Goal: Contribute content: Add original content to the website for others to see

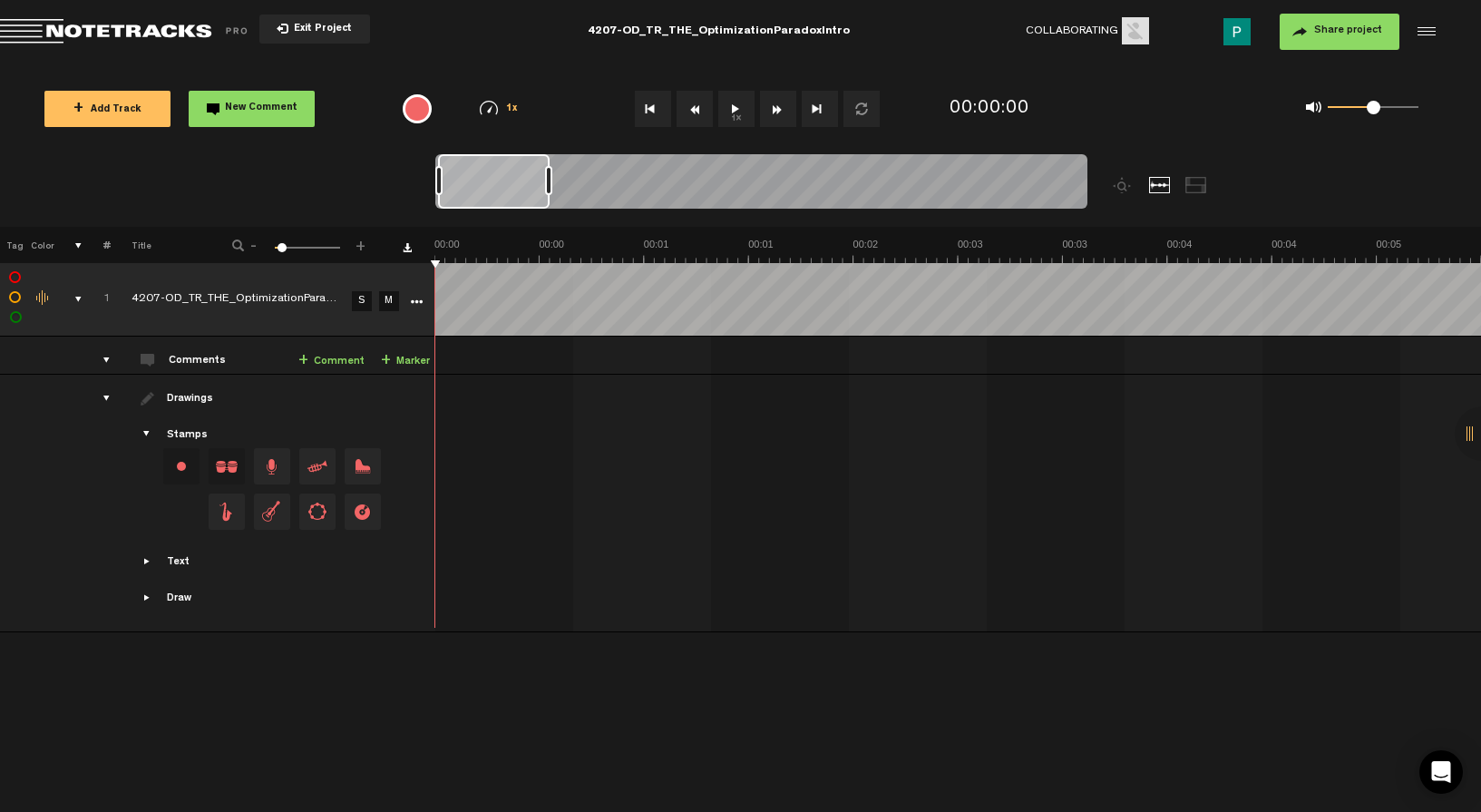
click at [742, 92] on button "1x" at bounding box center [736, 108] width 36 height 36
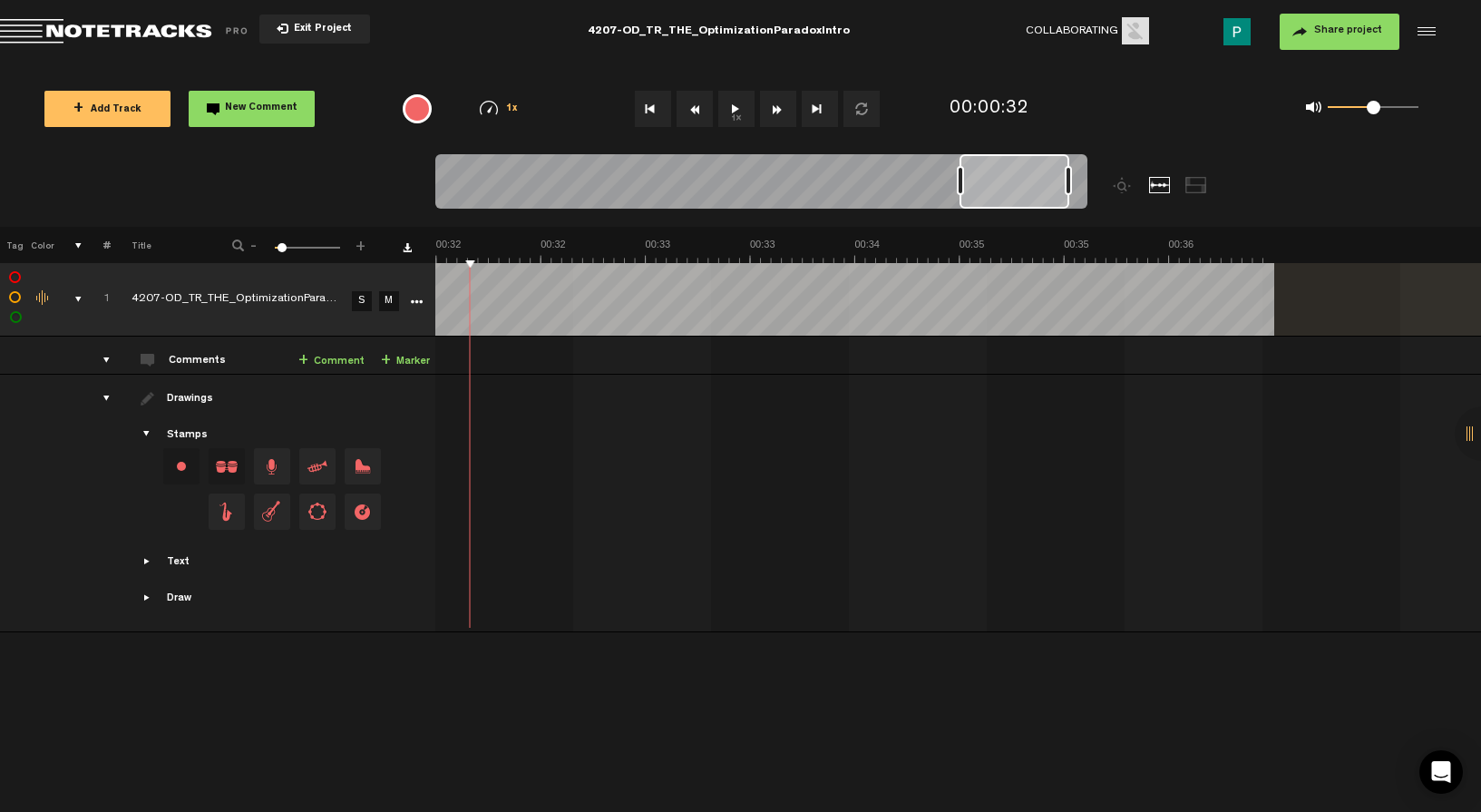
click at [746, 109] on button "1x" at bounding box center [736, 108] width 36 height 36
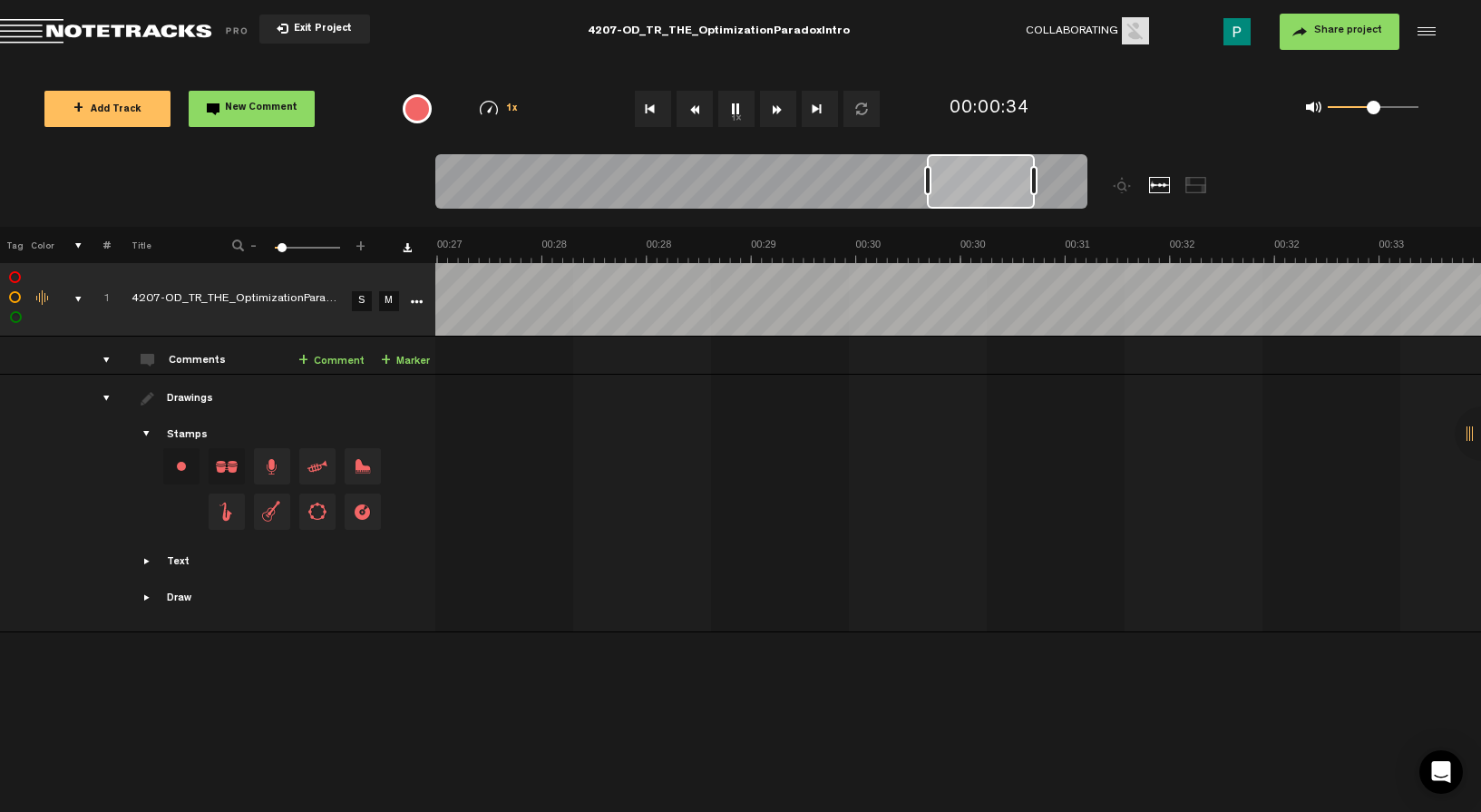
scroll to position [0, 5405]
drag, startPoint x: 1028, startPoint y: 192, endPoint x: 995, endPoint y: 192, distance: 33.0
click at [995, 192] on div at bounding box center [981, 181] width 108 height 55
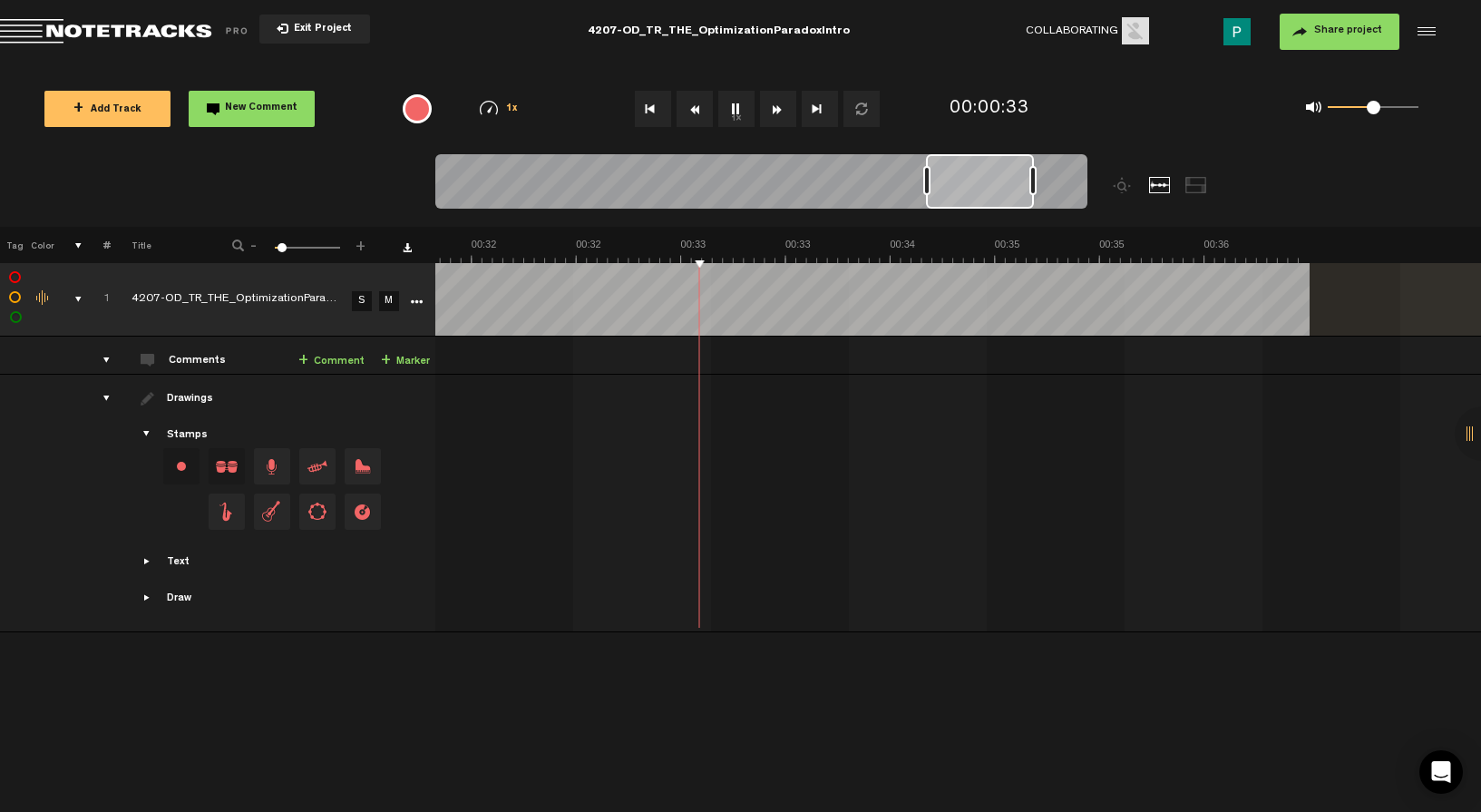
click at [734, 119] on button "1x" at bounding box center [736, 108] width 36 height 36
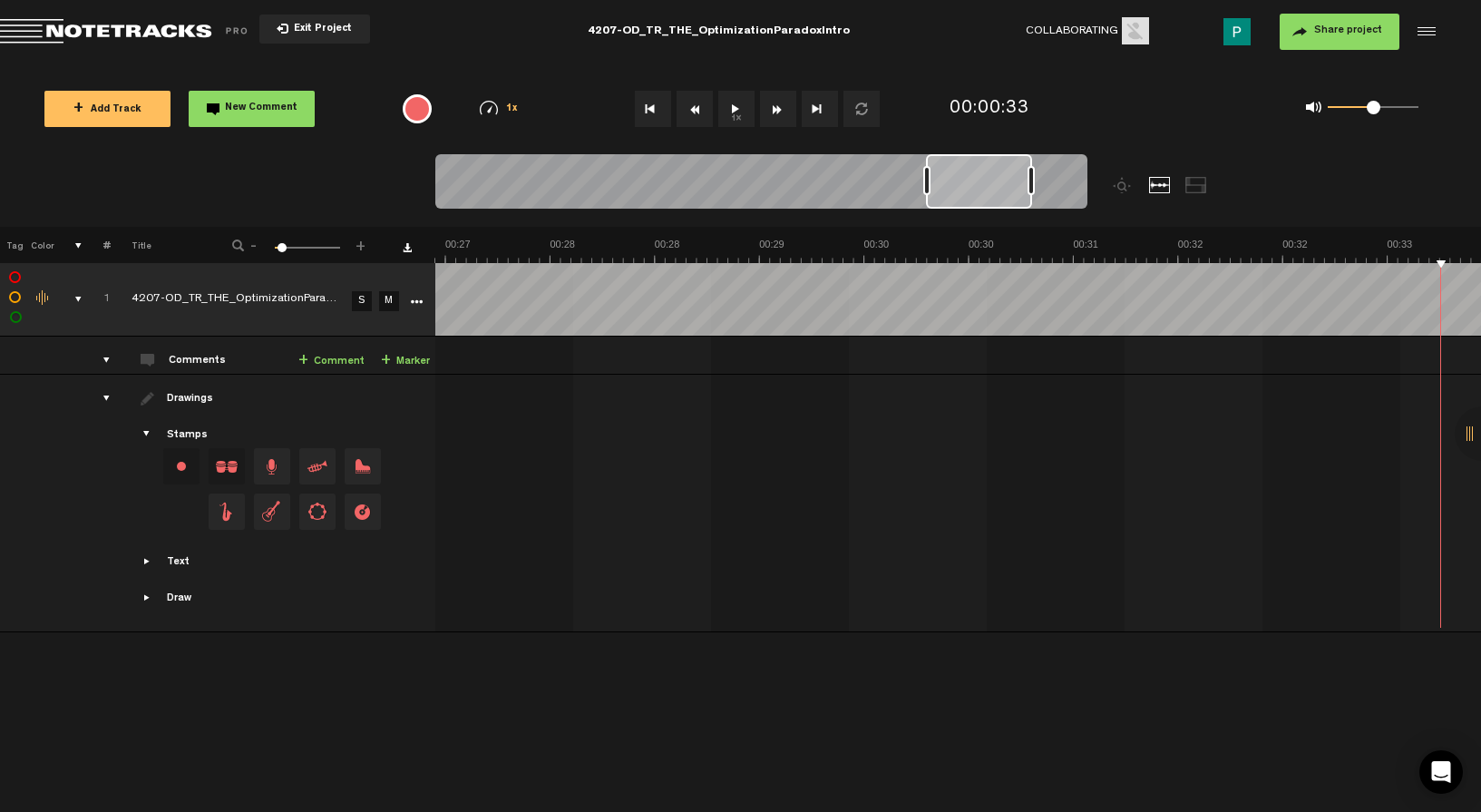
click at [959, 172] on div at bounding box center [979, 181] width 106 height 55
click at [725, 110] on button "1x" at bounding box center [736, 108] width 36 height 36
drag, startPoint x: 967, startPoint y: 179, endPoint x: 980, endPoint y: 178, distance: 13.0
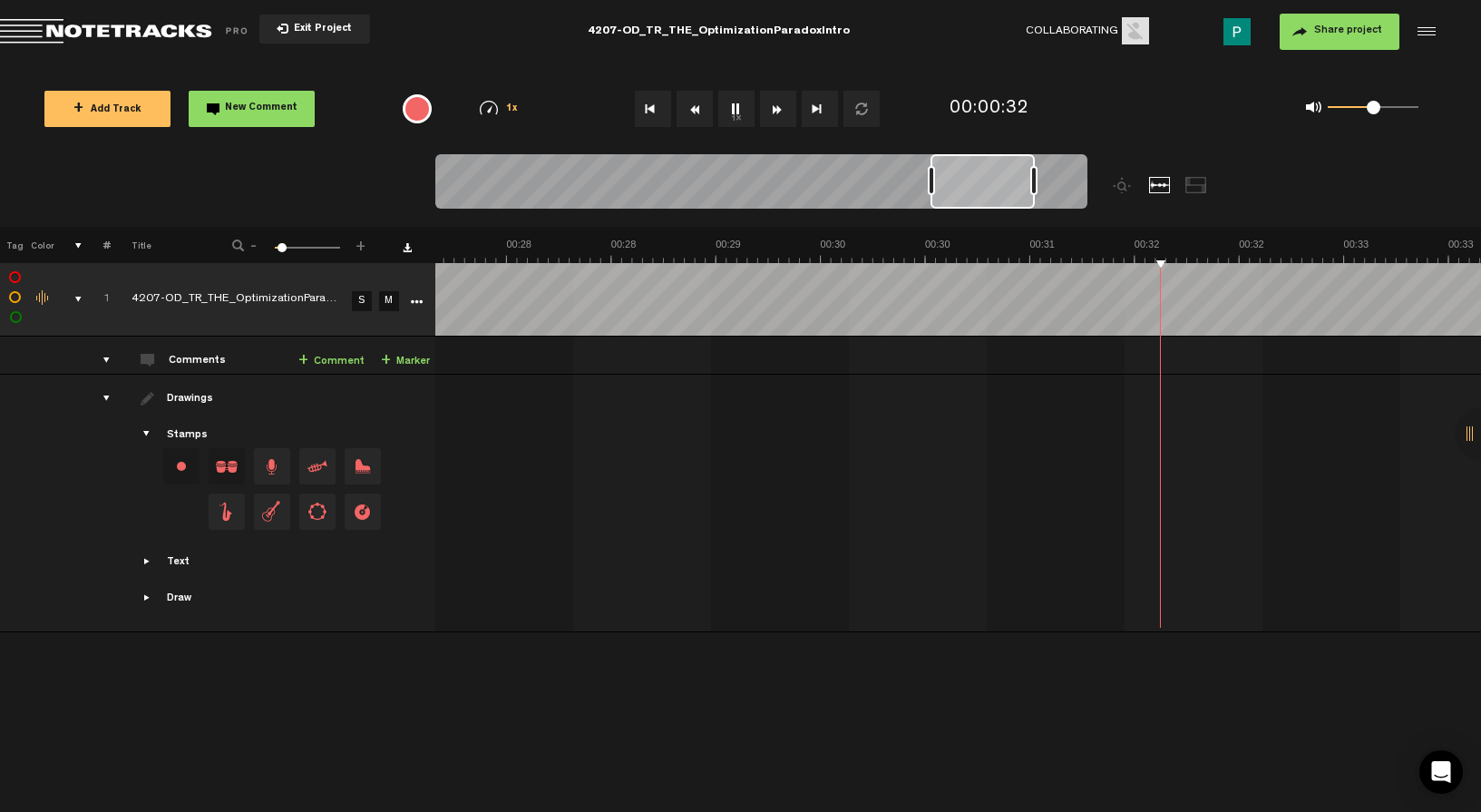
click at [980, 178] on div at bounding box center [982, 181] width 104 height 55
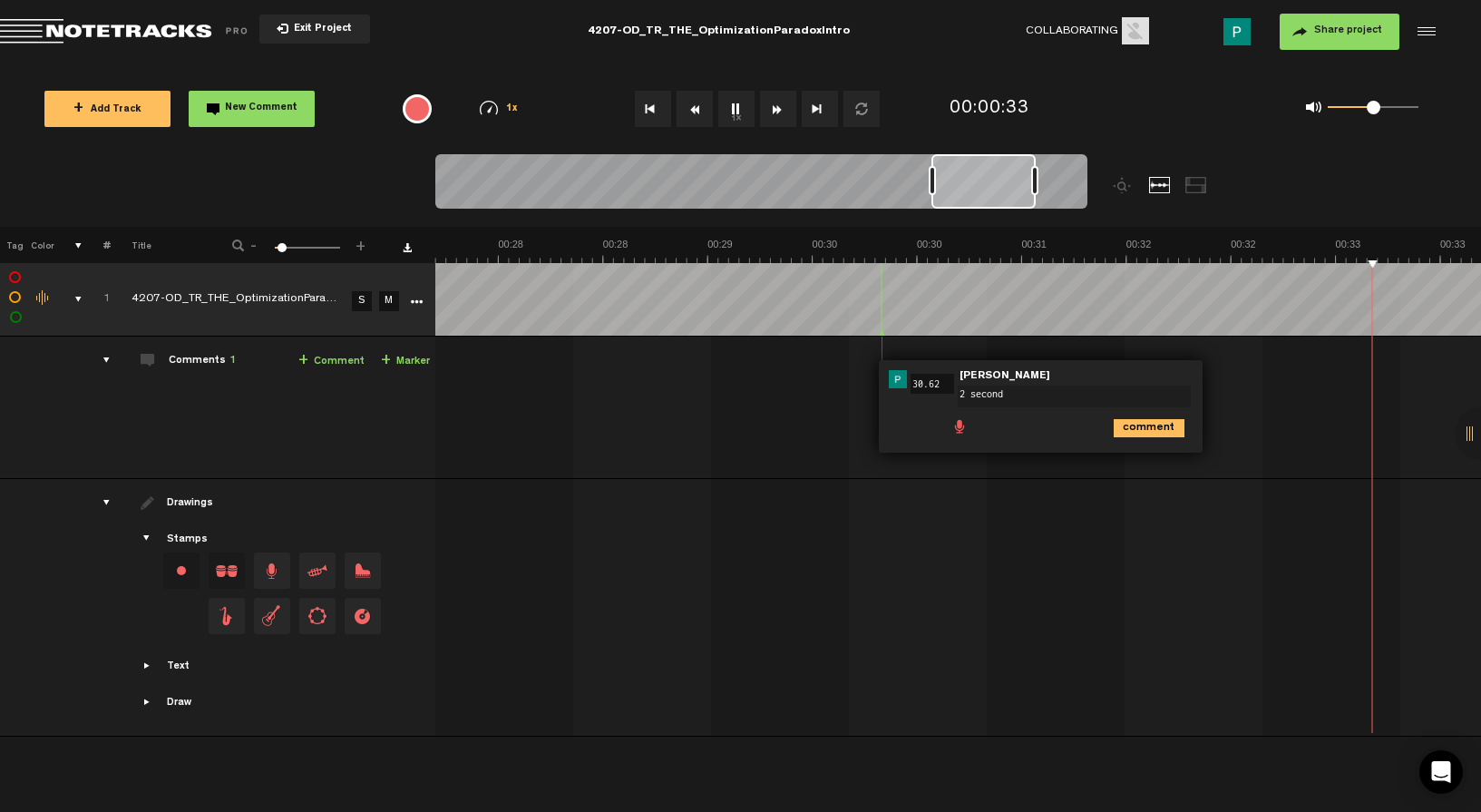
scroll to position [0, 5169]
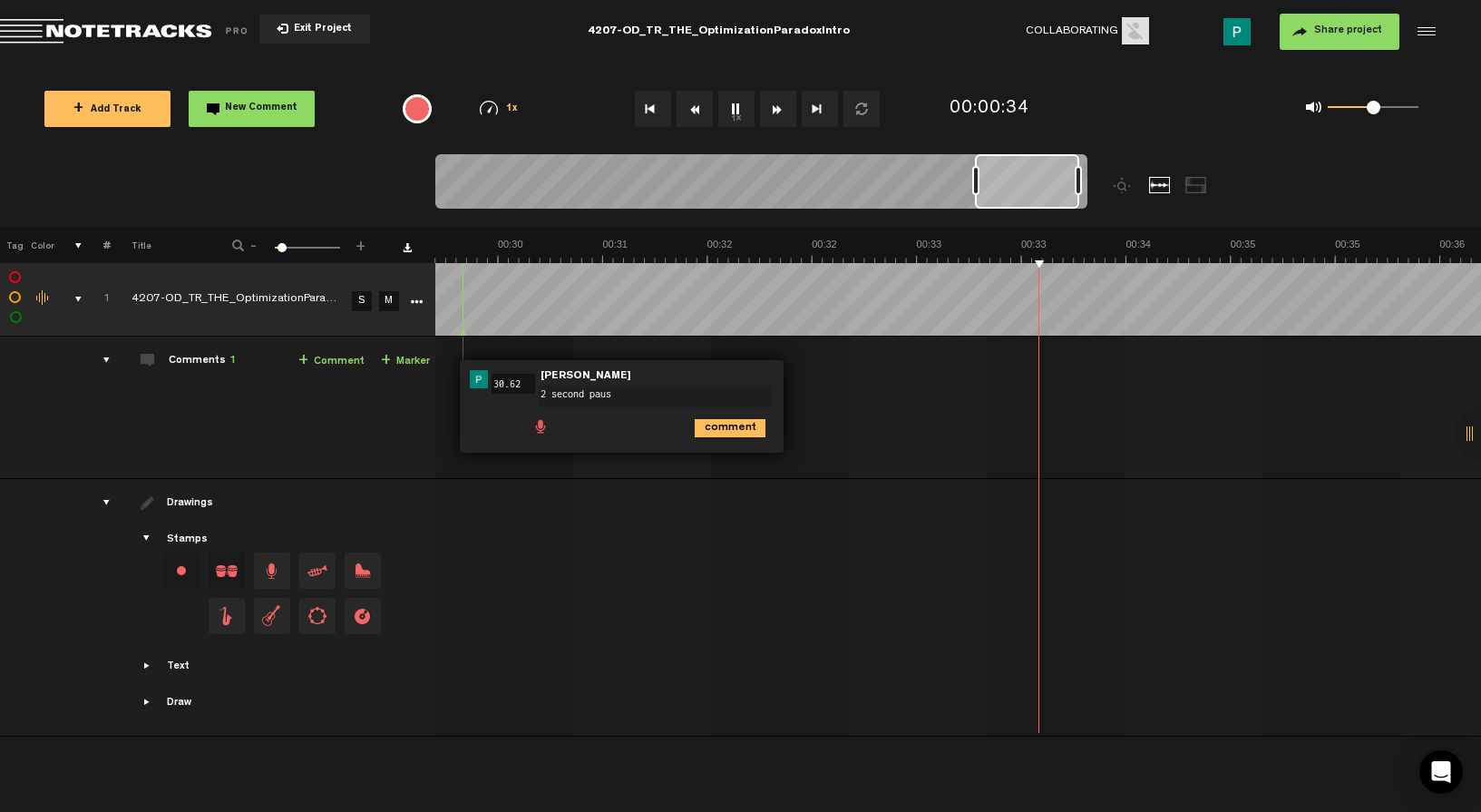
type textarea "2 second pause"
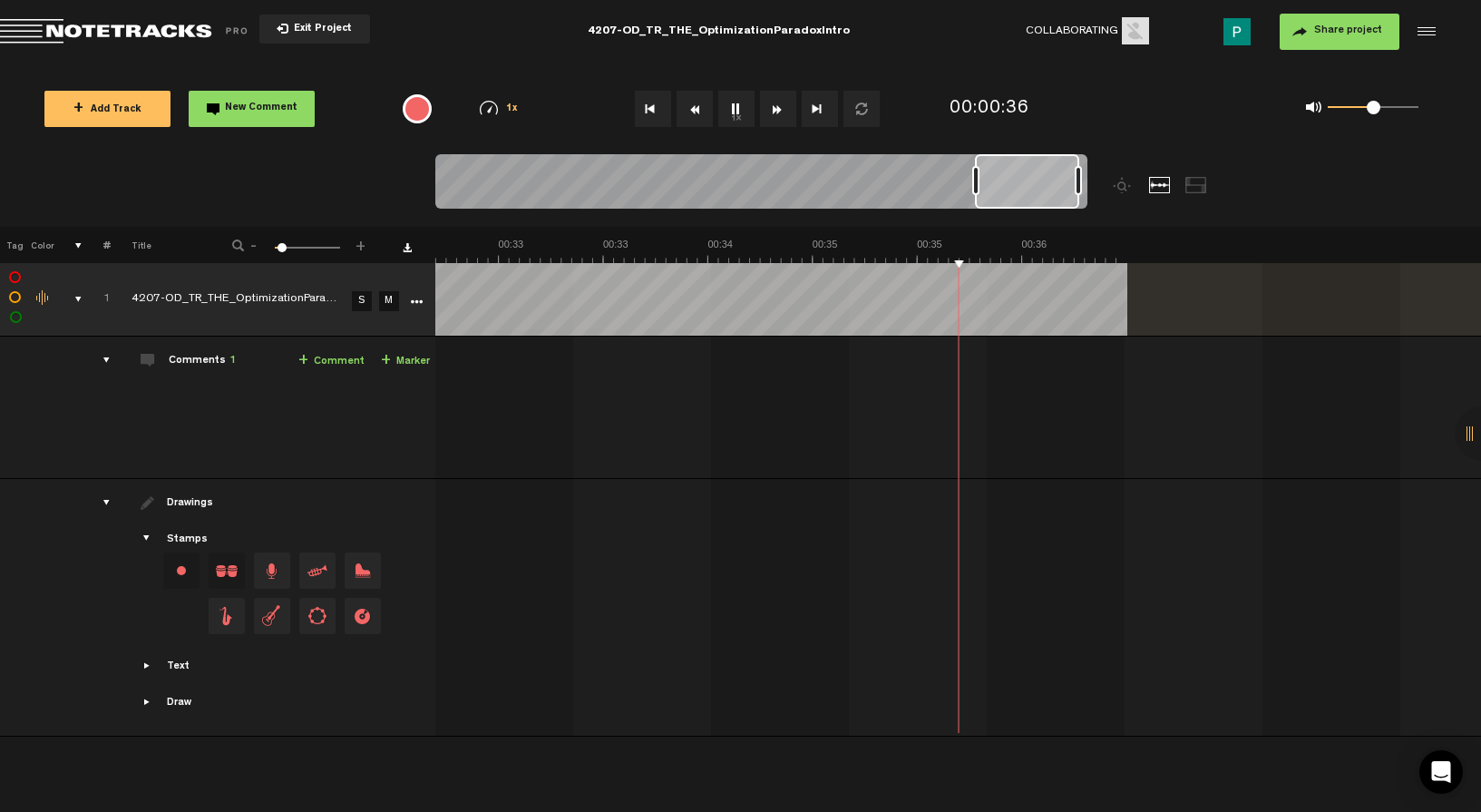
scroll to position [0, 5587]
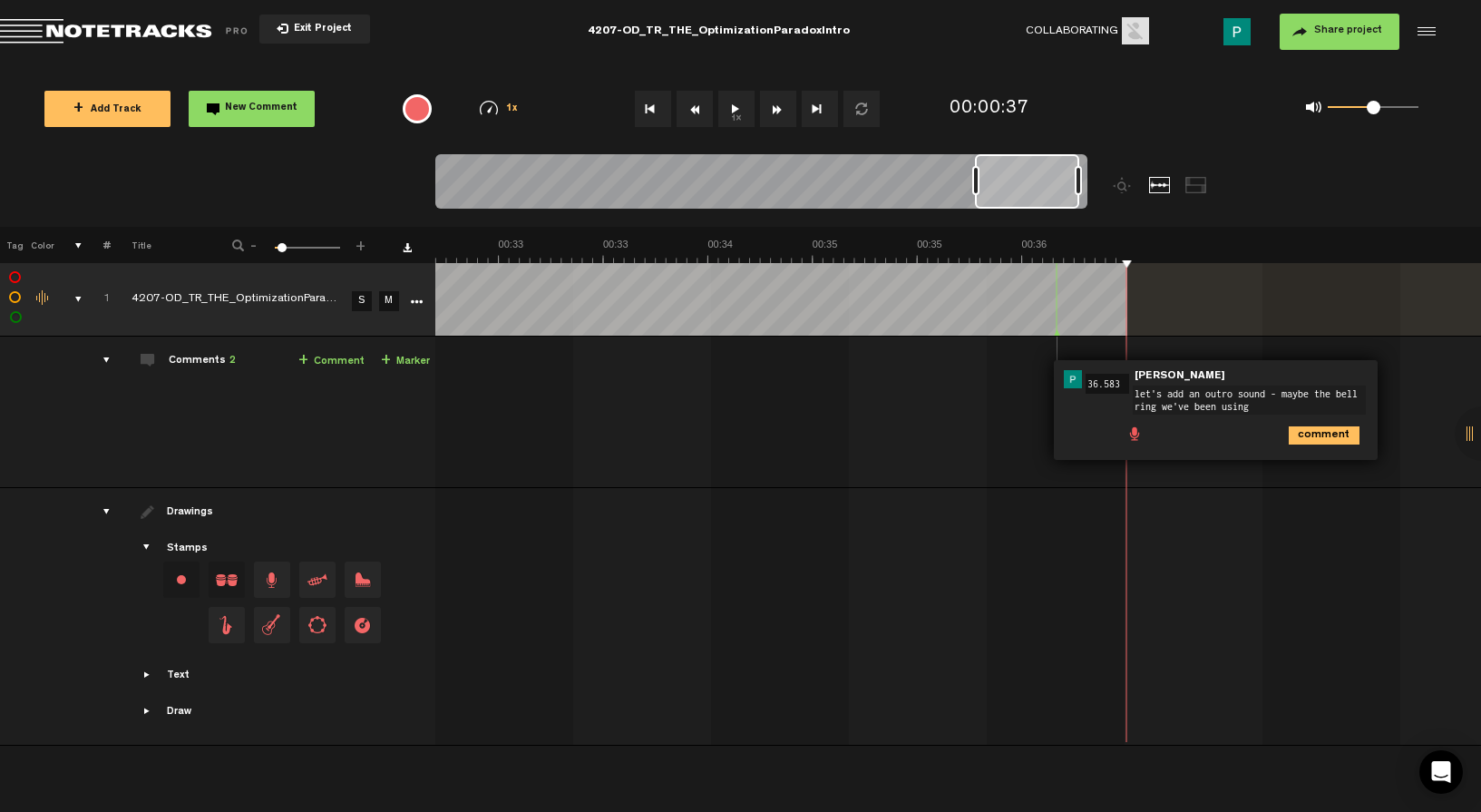
type textarea "let's add an outro sound - maybe the bell ring we've been using?"
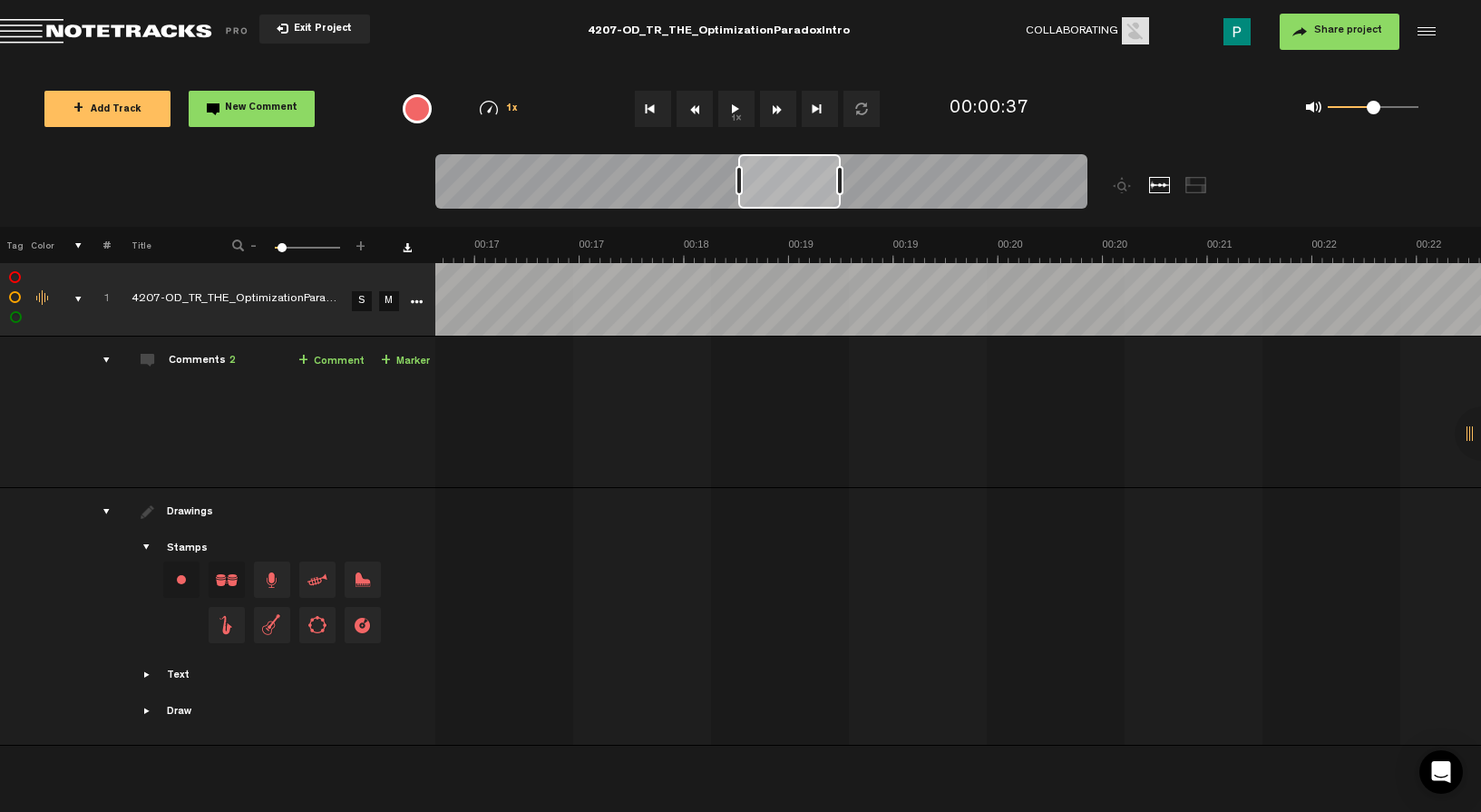
scroll to position [0, 0]
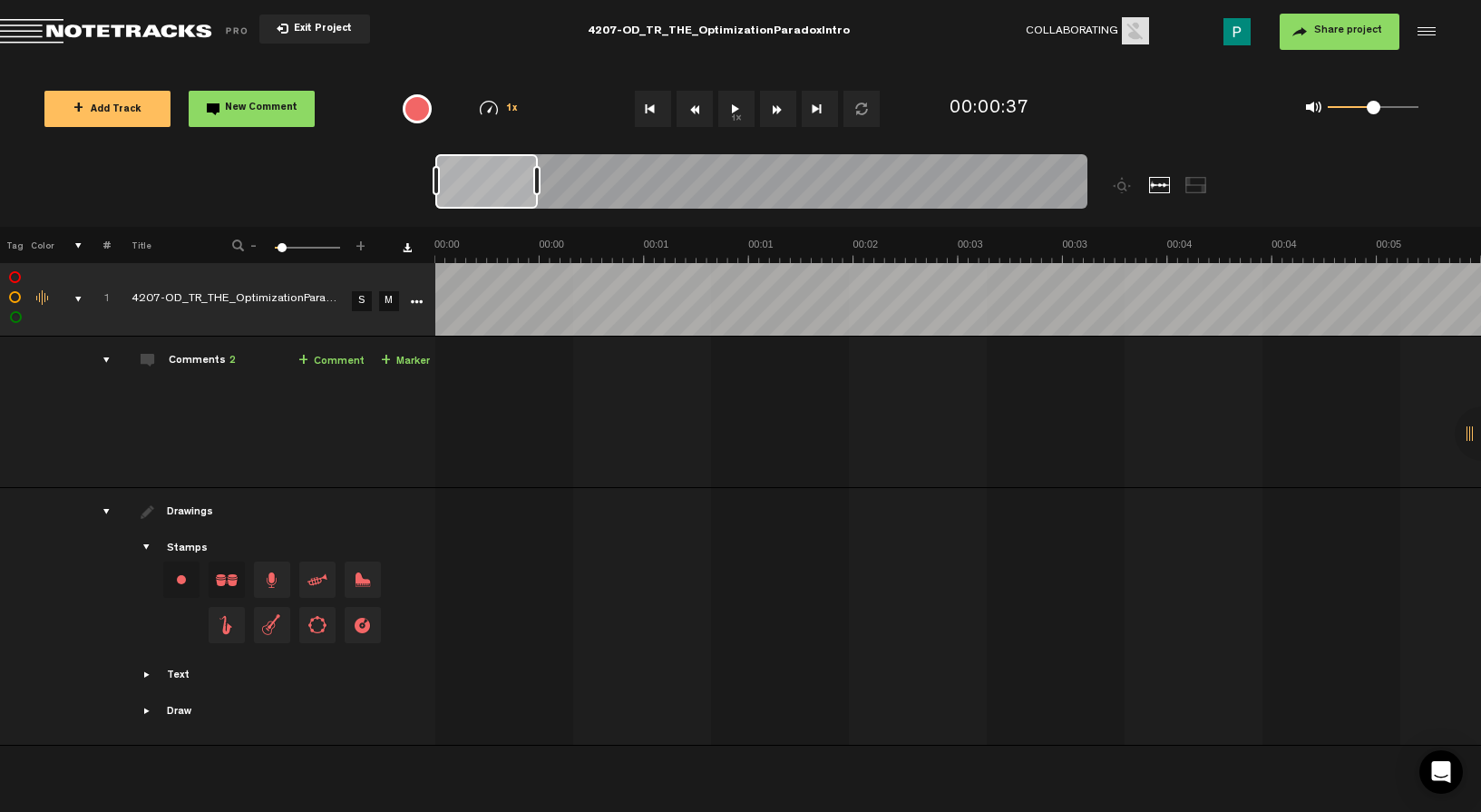
drag, startPoint x: 988, startPoint y: 184, endPoint x: 368, endPoint y: 117, distance: 623.6
click at [377, 63] on div "Loading... 100% + Add Track New Comment 1x 0.25x 0.5x 0.75x 1x 1.25x 1.5x 1.75x…" at bounding box center [740, 63] width 1481 height 0
drag, startPoint x: 730, startPoint y: 118, endPoint x: 597, endPoint y: 250, distance: 187.4
click at [729, 118] on button "1x" at bounding box center [736, 108] width 36 height 36
click at [729, 105] on button "1x" at bounding box center [736, 108] width 36 height 36
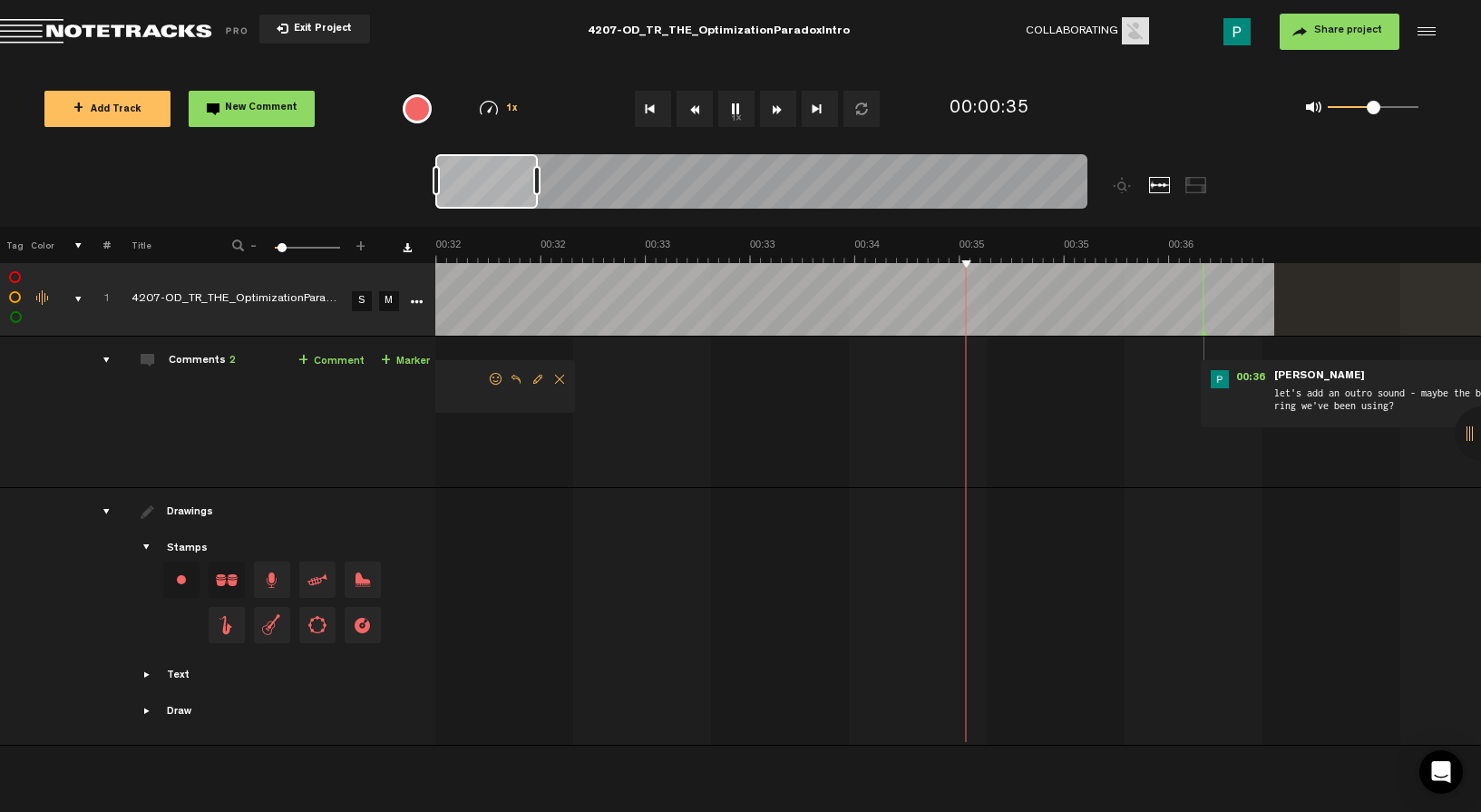
scroll to position [0, 5440]
click at [731, 99] on button "1x" at bounding box center [736, 108] width 36 height 36
